Goal: Transaction & Acquisition: Purchase product/service

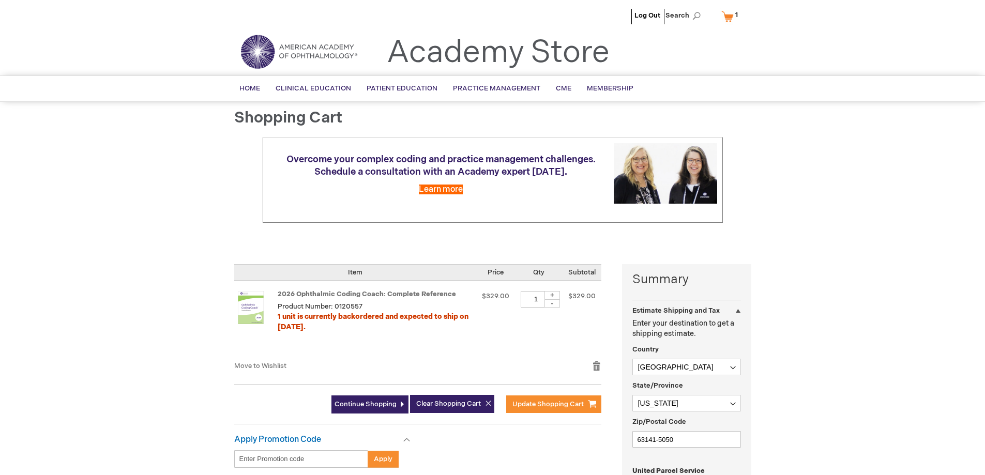
select select "US"
select select "36"
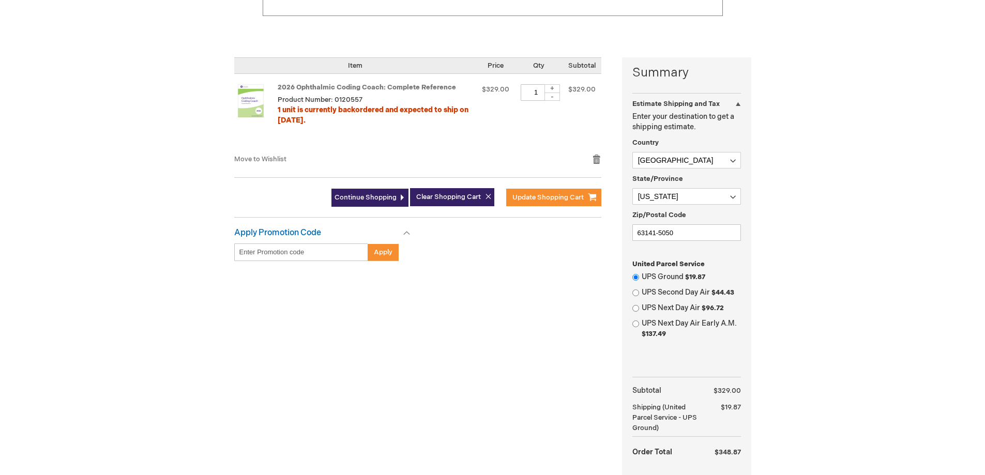
scroll to position [310, 0]
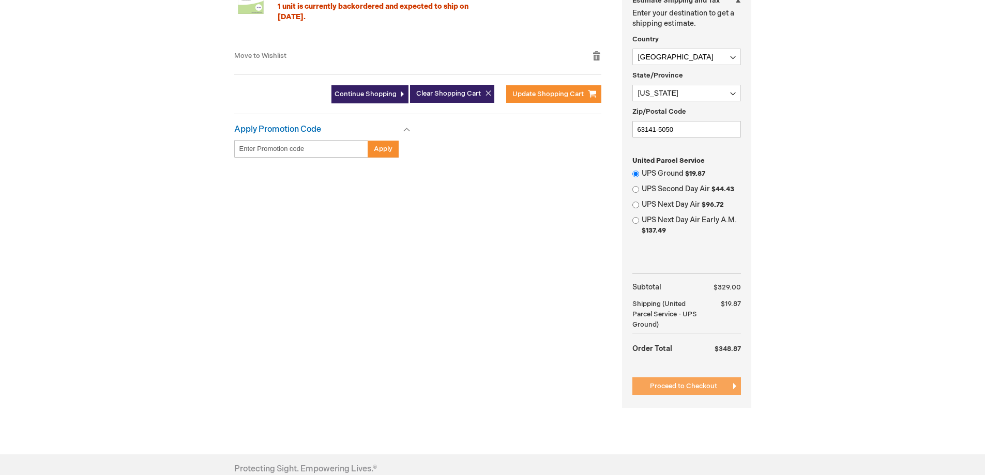
click at [684, 383] on span "Proceed to Checkout" at bounding box center [683, 386] width 67 height 8
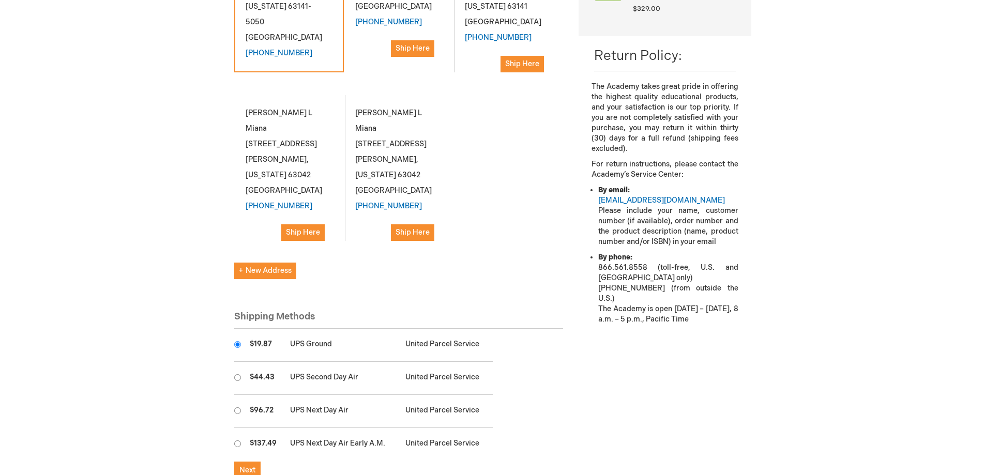
scroll to position [362, 0]
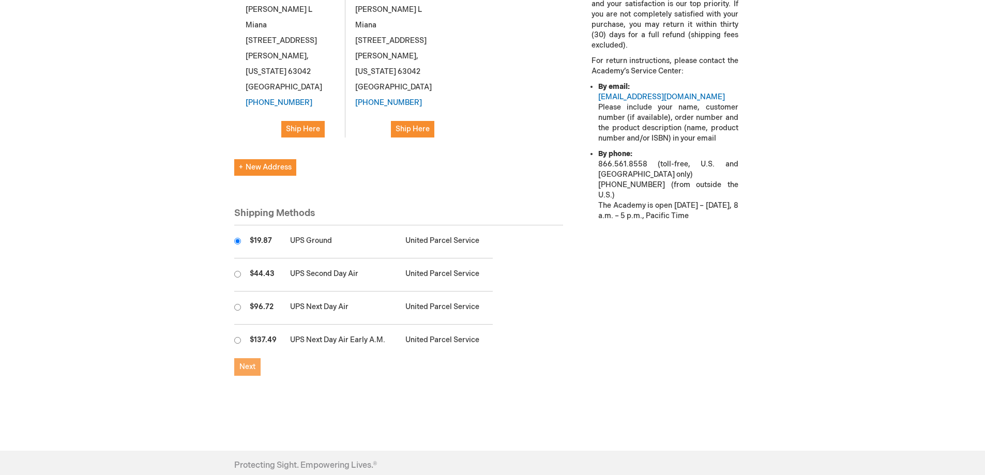
click at [246, 362] on span "Next" at bounding box center [247, 366] width 16 height 9
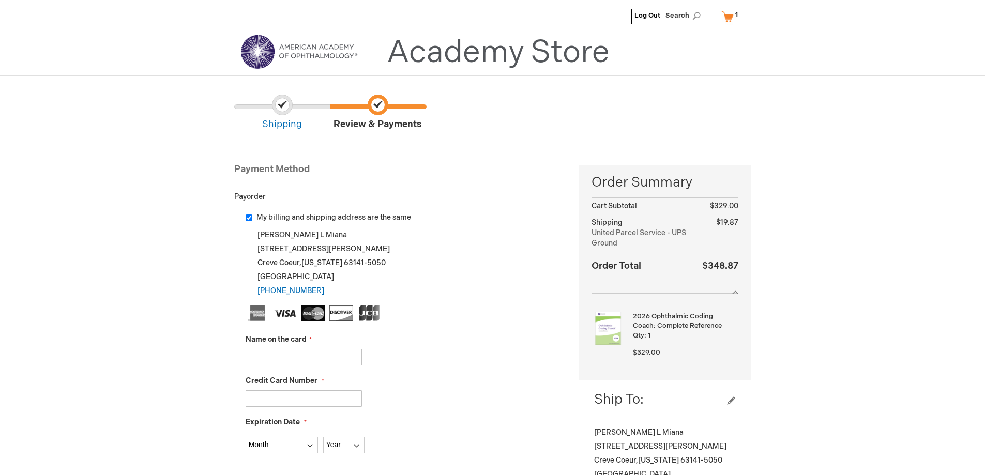
click at [251, 354] on input "Name on the card" at bounding box center [304, 357] width 116 height 17
type input "[PERSON_NAME]"
type input "4"
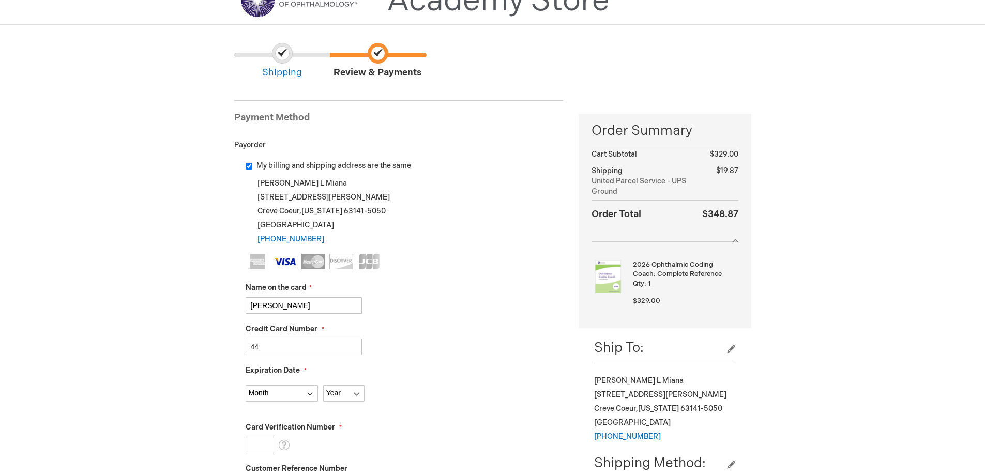
scroll to position [155, 0]
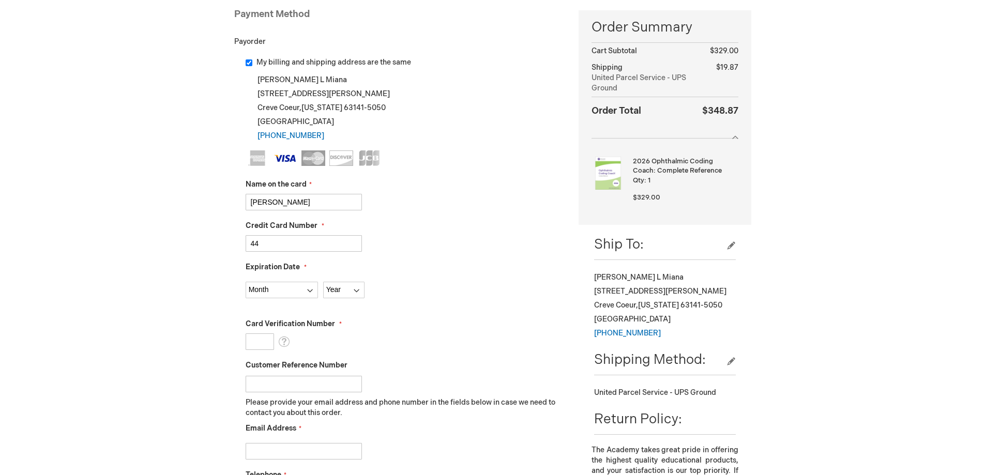
type input "4485691002375394"
click at [309, 290] on select "Month 01 - January 02 - February 03 - March 04 - April 05 - May 06 - June 07 - …" at bounding box center [282, 290] width 72 height 17
select select "8"
click at [246, 282] on select "Month 01 - January 02 - February 03 - March 04 - April 05 - May 06 - June 07 - …" at bounding box center [282, 290] width 72 height 17
click at [360, 290] on select "Year 2025 2026 2027 2028 2029 2030 2031 2032 2033 2034 2035" at bounding box center [343, 290] width 41 height 17
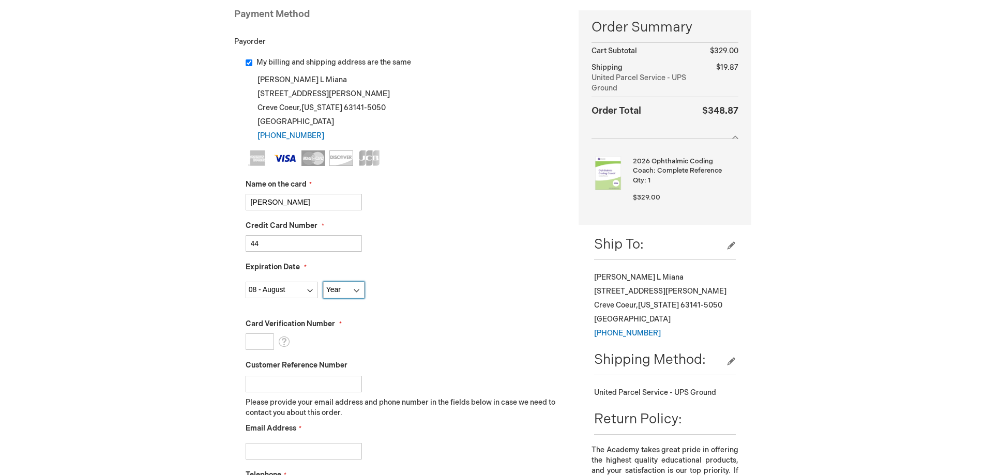
select select "2030"
click at [323, 282] on select "Year 2025 2026 2027 2028 2029 2030 2031 2032 2033 2034 2035" at bounding box center [343, 290] width 41 height 17
click at [250, 343] on input "Card Verification Number" at bounding box center [260, 342] width 28 height 17
type input "054"
click at [260, 386] on input "Customer Reference Number" at bounding box center [304, 384] width 116 height 17
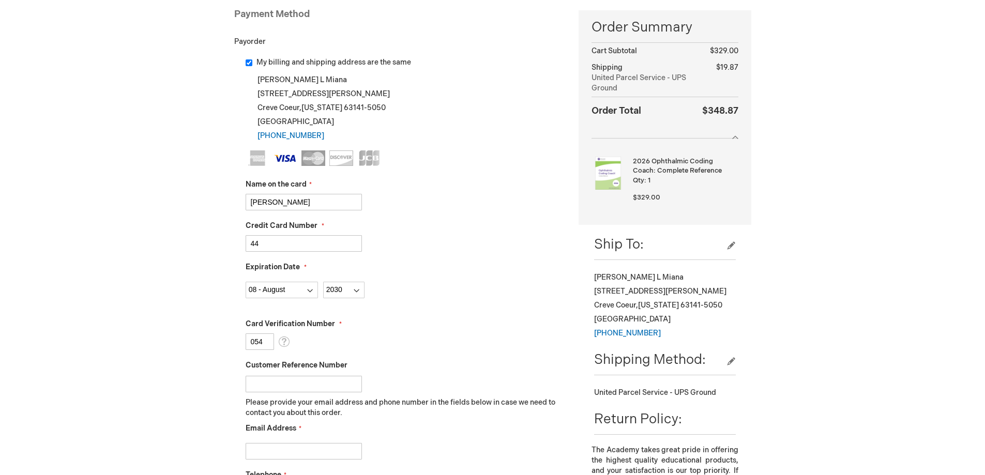
scroll to position [207, 0]
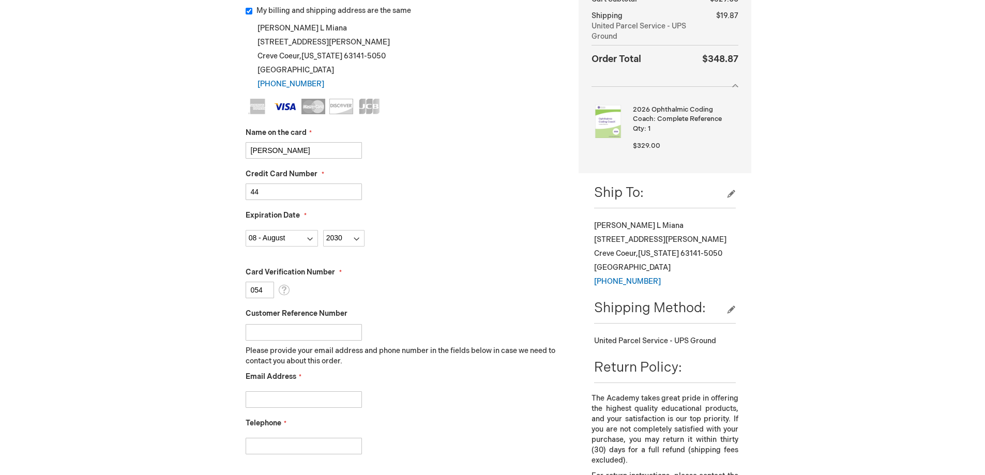
click at [254, 411] on fieldset "Name on the card Shelley Miana Credit Card Number 4485691002375394 Expiration D…" at bounding box center [405, 282] width 318 height 366
click at [258, 331] on input "Customer Reference Number" at bounding box center [304, 332] width 116 height 17
type input "CODECOACH102025"
click at [261, 396] on input "Email Address" at bounding box center [304, 399] width 116 height 17
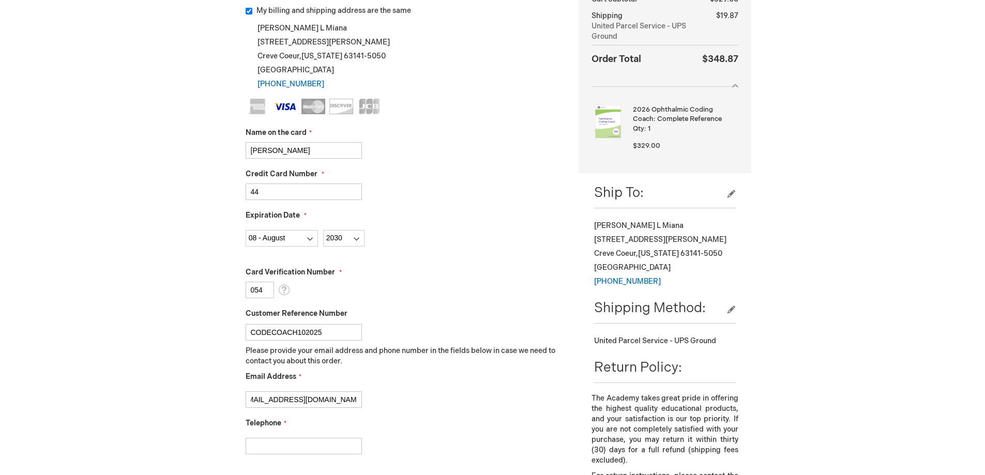
type input "shelleymiana@idealeyesurgery.com"
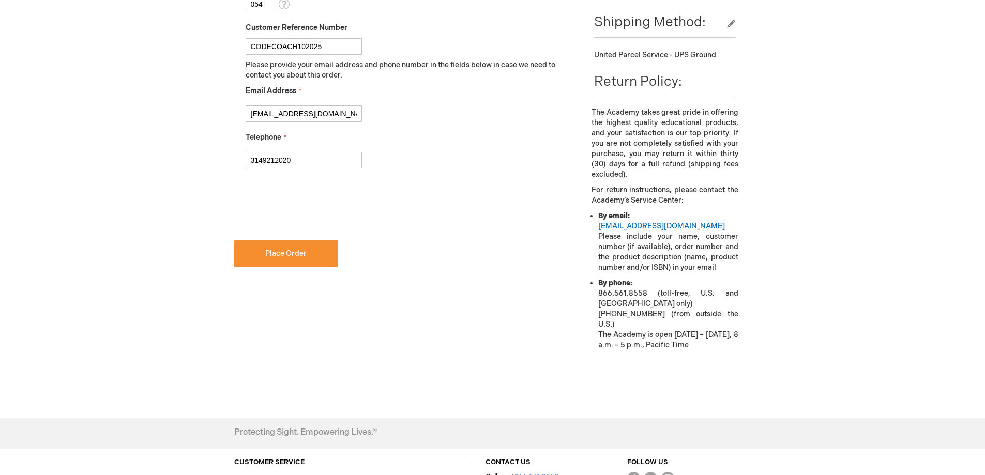
scroll to position [286, 0]
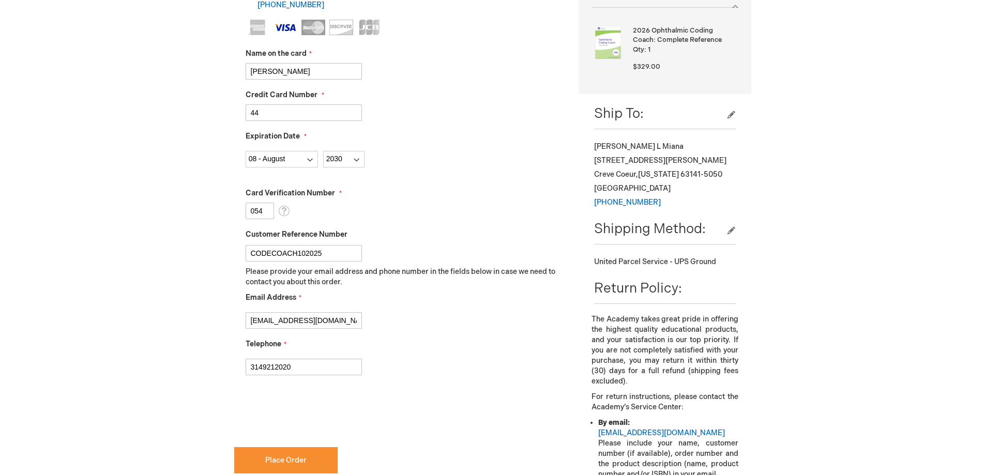
drag, startPoint x: 296, startPoint y: 366, endPoint x: 206, endPoint y: 364, distance: 90.0
click at [218, 364] on div "Log Out Search My Cart 1 1 items CLOSE RECENTLY ADDED ITEM(S) Close Recently ad…" at bounding box center [492, 251] width 985 height 1075
type input "3143919400"
checkbox input "true"
click at [282, 458] on span "Place Order" at bounding box center [285, 460] width 41 height 9
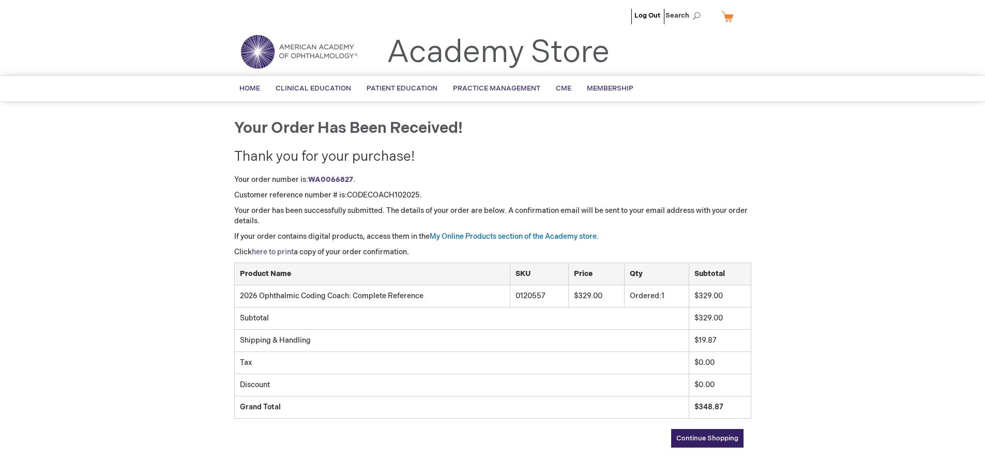
click at [268, 250] on link "here to print" at bounding box center [273, 252] width 42 height 9
click at [647, 11] on link "Log Out" at bounding box center [647, 15] width 26 height 8
